Goal: Navigation & Orientation: Find specific page/section

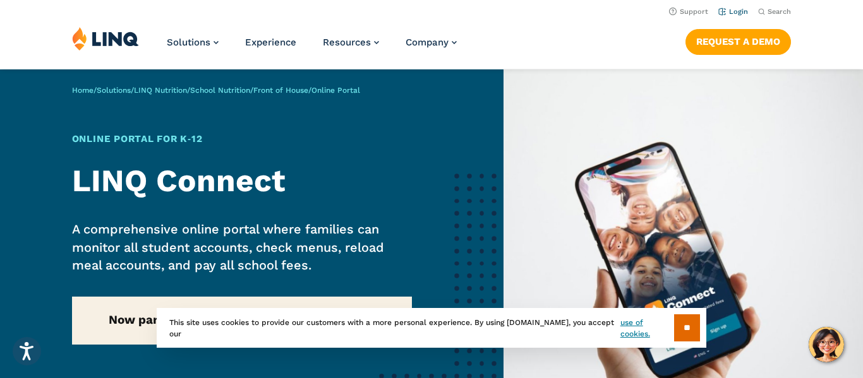
click at [741, 17] on li "Login" at bounding box center [733, 11] width 30 height 14
click at [738, 10] on link "Login" at bounding box center [733, 12] width 30 height 8
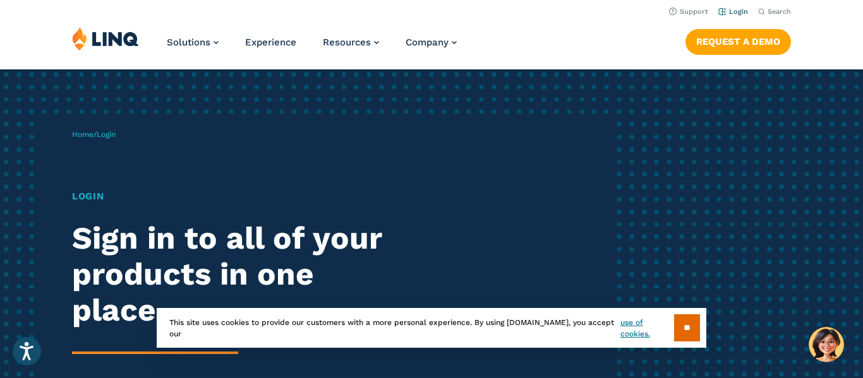
click at [729, 9] on link "Login" at bounding box center [733, 12] width 30 height 8
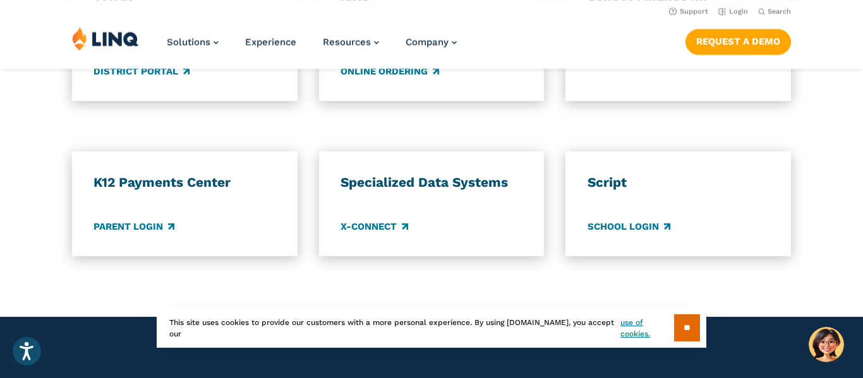
scroll to position [982, 0]
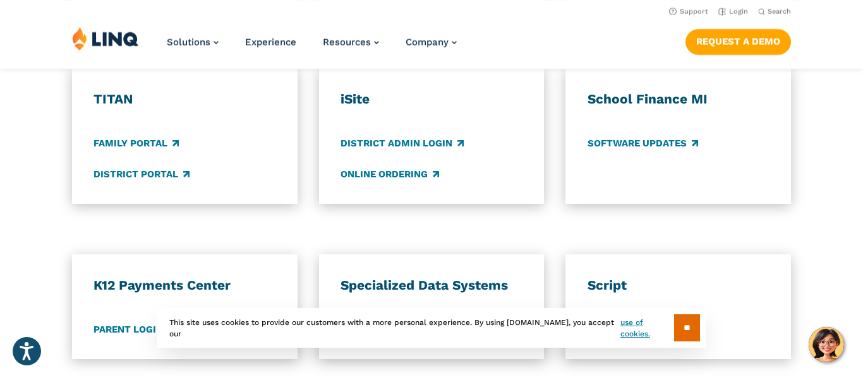
click at [851, 199] on div "TITAN Family Portal District Portal iSite District Admin Login Online Ordering …" at bounding box center [431, 136] width 863 height 136
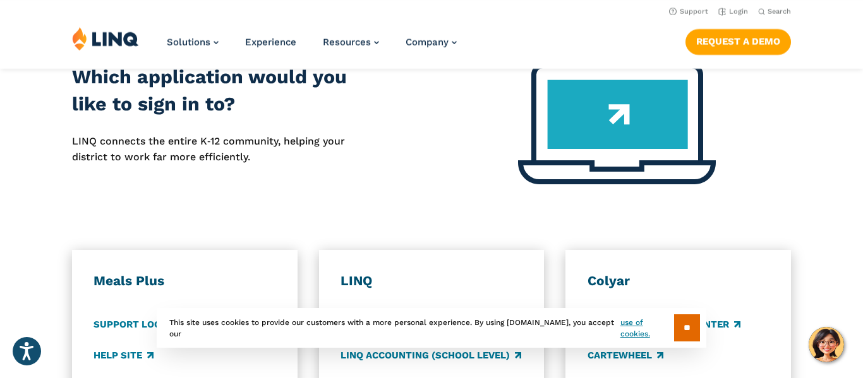
scroll to position [418, 0]
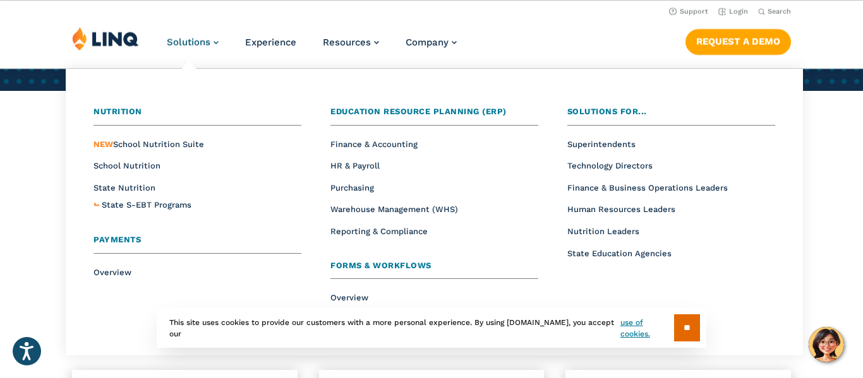
click at [172, 40] on span "Solutions" at bounding box center [189, 42] width 44 height 11
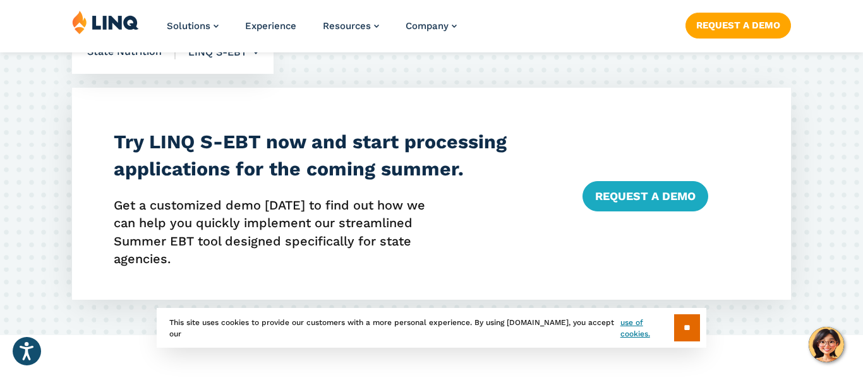
scroll to position [1106, 0]
